Goal: Navigation & Orientation: Find specific page/section

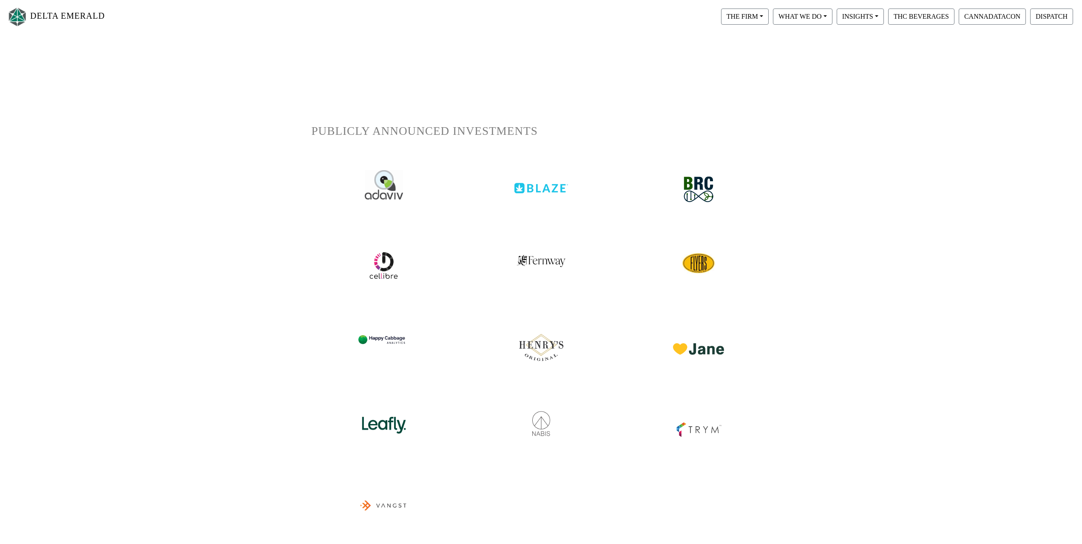
click at [541, 189] on img at bounding box center [541, 181] width 54 height 23
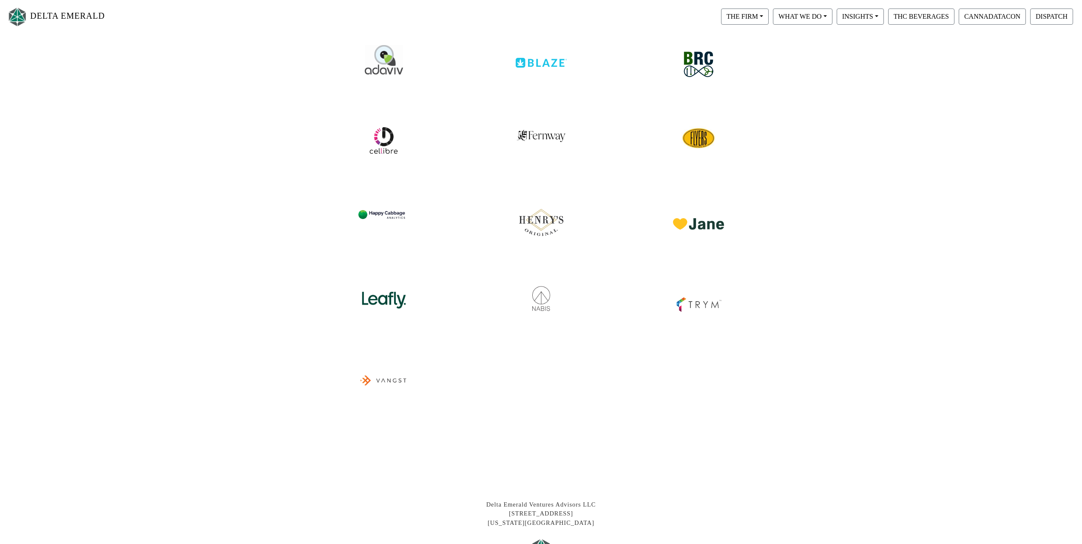
scroll to position [128, 0]
click at [375, 300] on img at bounding box center [384, 291] width 54 height 37
click at [708, 301] on img at bounding box center [699, 293] width 54 height 40
click at [524, 297] on img at bounding box center [541, 291] width 54 height 37
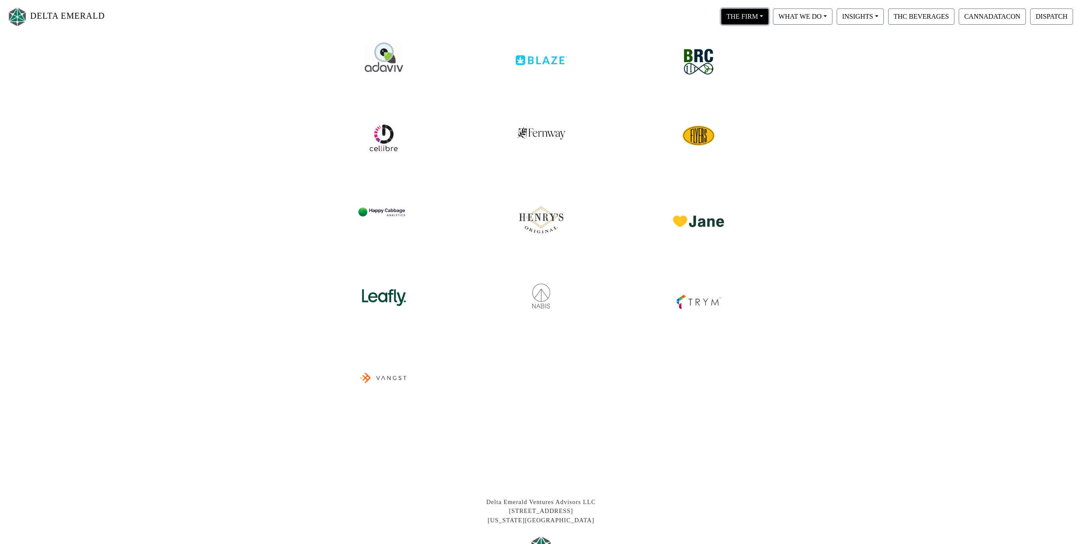
click at [751, 14] on button "THE FIRM" at bounding box center [745, 17] width 48 height 16
click at [749, 51] on link "Our People" at bounding box center [752, 52] width 67 height 14
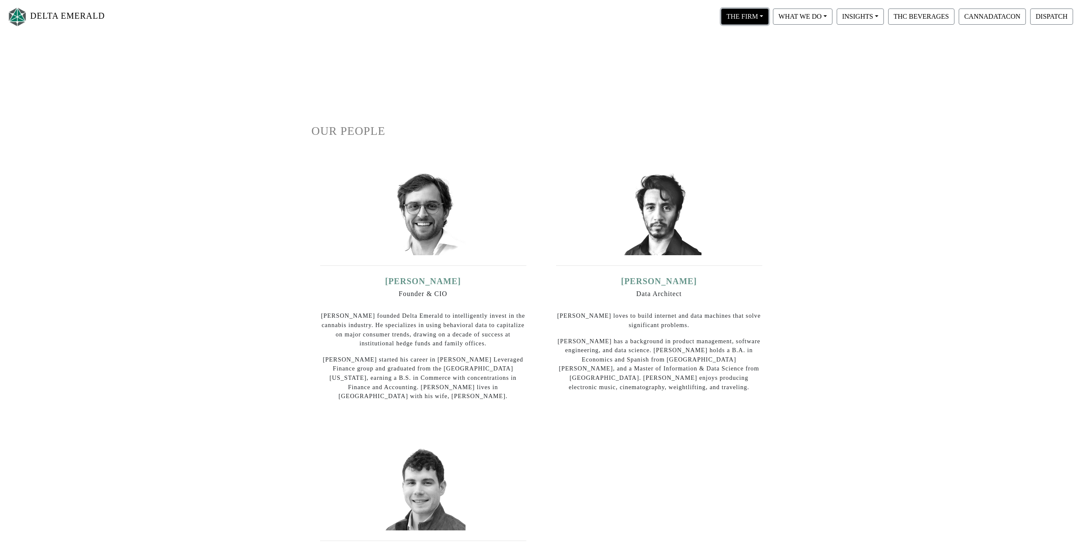
click at [754, 16] on button "THE FIRM" at bounding box center [745, 17] width 48 height 16
click at [746, 76] on link "Our Portfolio" at bounding box center [752, 79] width 67 height 14
